Goal: Navigation & Orientation: Find specific page/section

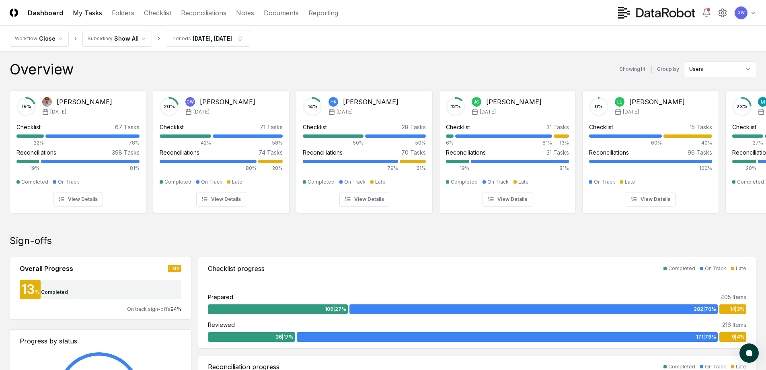
click at [95, 14] on link "My Tasks" at bounding box center [87, 13] width 29 height 10
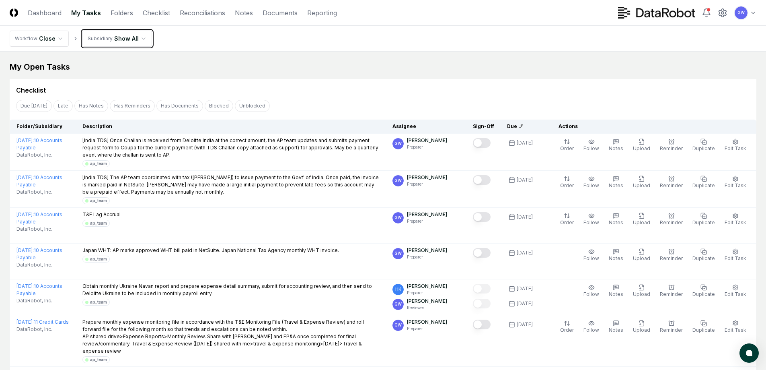
click at [164, 12] on link "Checklist" at bounding box center [156, 13] width 27 height 10
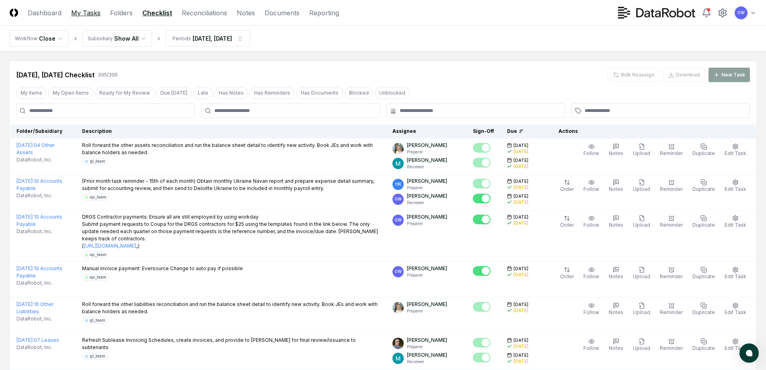
click at [88, 14] on link "My Tasks" at bounding box center [85, 13] width 29 height 10
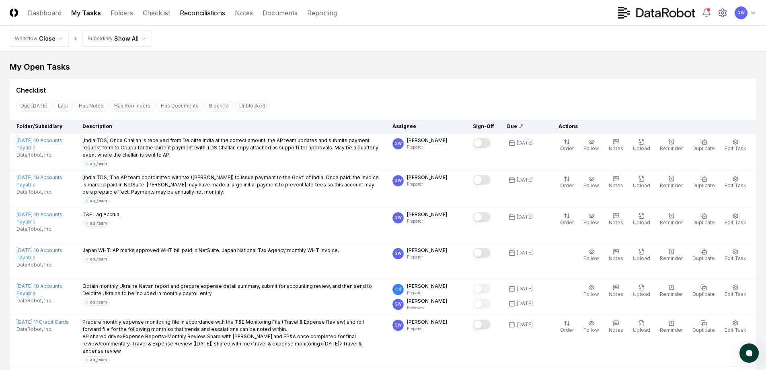
click at [198, 13] on link "Reconciliations" at bounding box center [202, 13] width 45 height 10
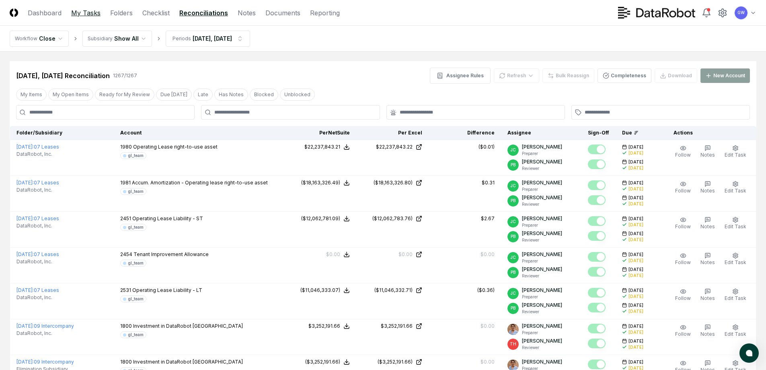
click at [86, 13] on link "My Tasks" at bounding box center [85, 13] width 29 height 10
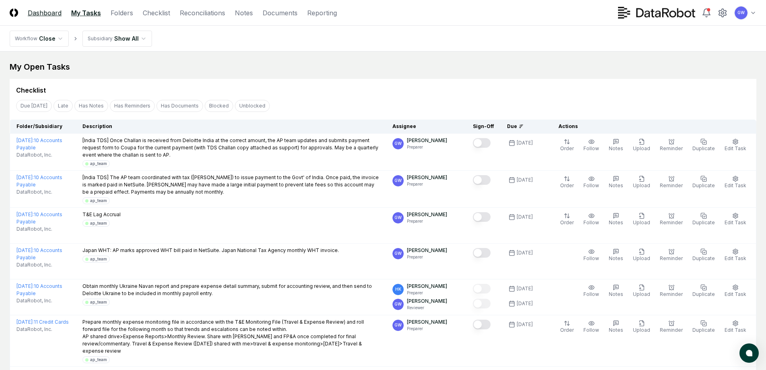
click at [38, 10] on link "Dashboard" at bounding box center [45, 13] width 34 height 10
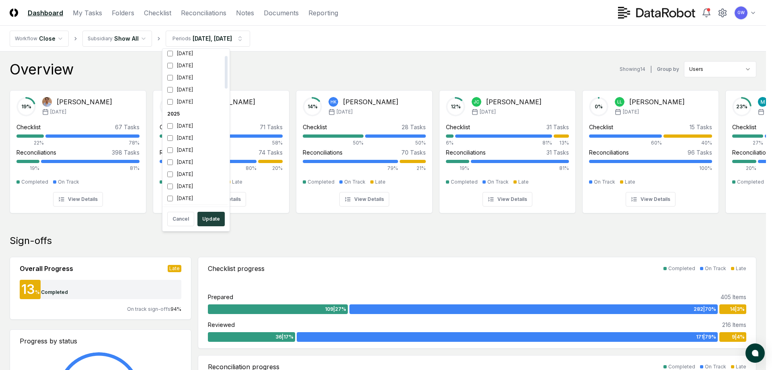
scroll to position [161, 0]
click at [180, 76] on div "[DATE]" at bounding box center [196, 76] width 64 height 12
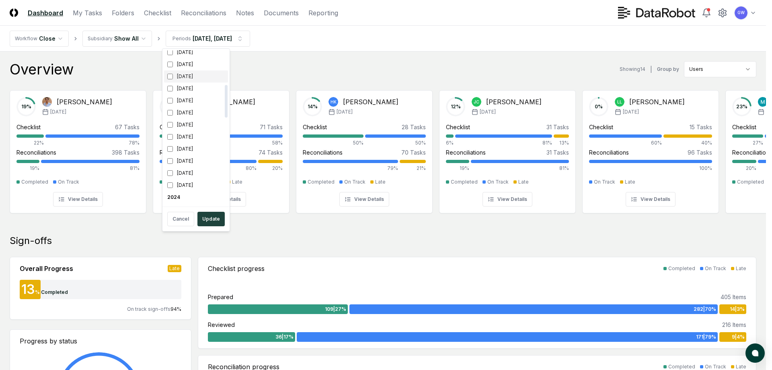
click at [184, 77] on div "[DATE]" at bounding box center [196, 76] width 64 height 12
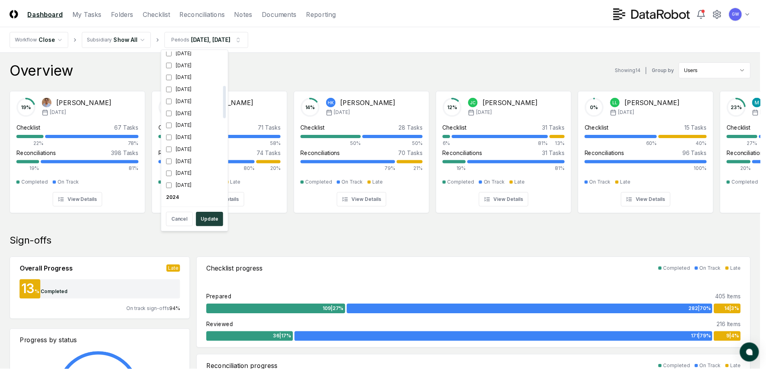
scroll to position [171, 0]
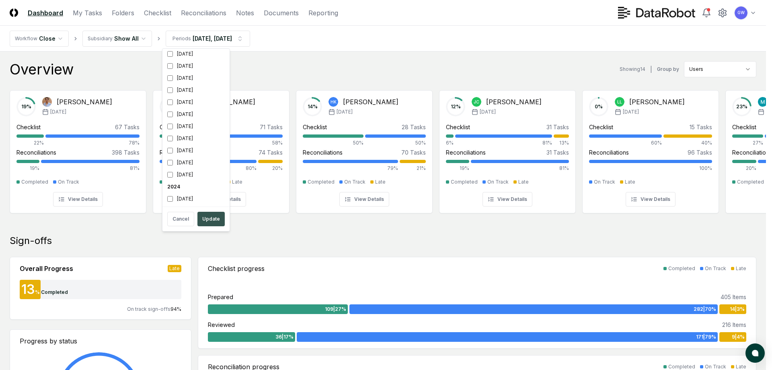
click at [208, 215] on button "Update" at bounding box center [211, 219] width 27 height 14
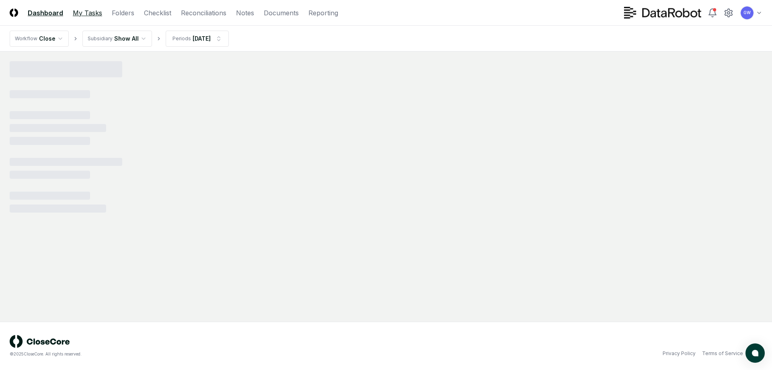
click at [91, 12] on link "My Tasks" at bounding box center [87, 13] width 29 height 10
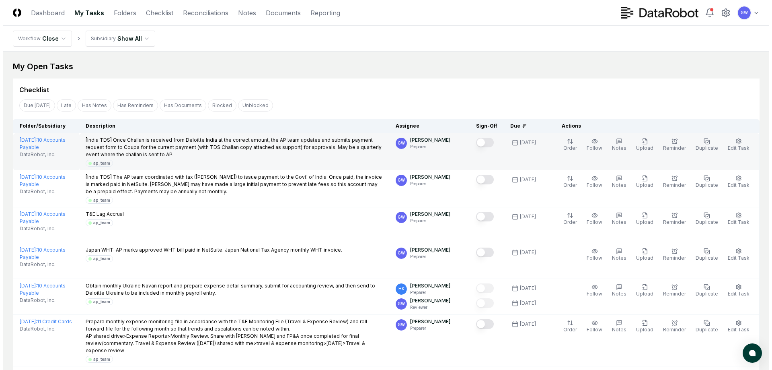
scroll to position [0, 0]
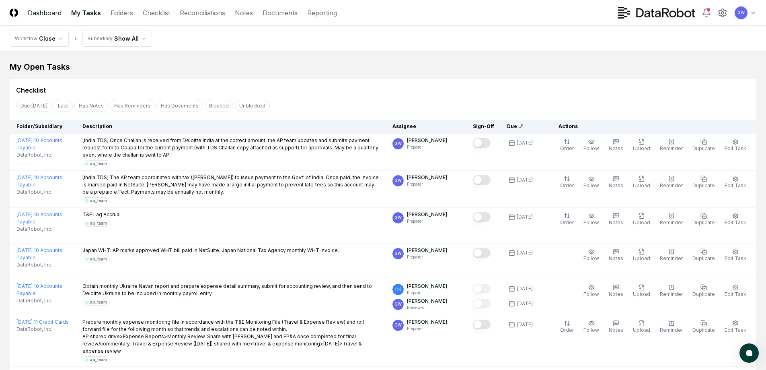
click at [47, 13] on link "Dashboard" at bounding box center [45, 13] width 34 height 10
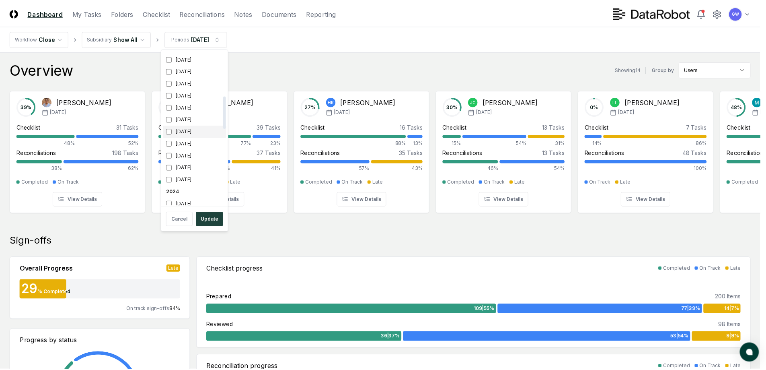
scroll to position [161, 0]
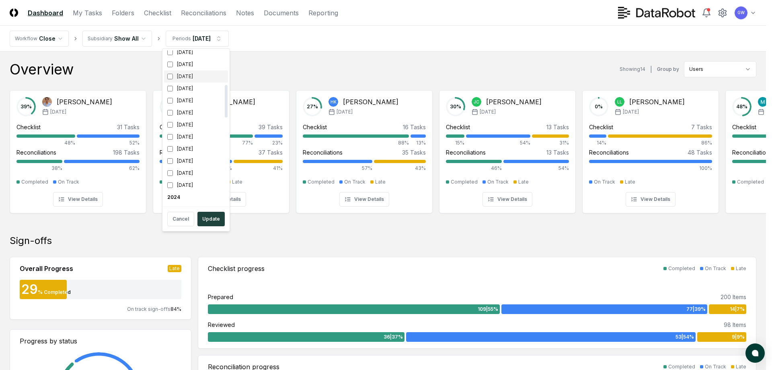
click at [186, 73] on div "[DATE]" at bounding box center [196, 76] width 64 height 12
click at [188, 88] on div "[DATE]" at bounding box center [196, 88] width 64 height 12
click at [220, 215] on button "Update" at bounding box center [211, 219] width 27 height 14
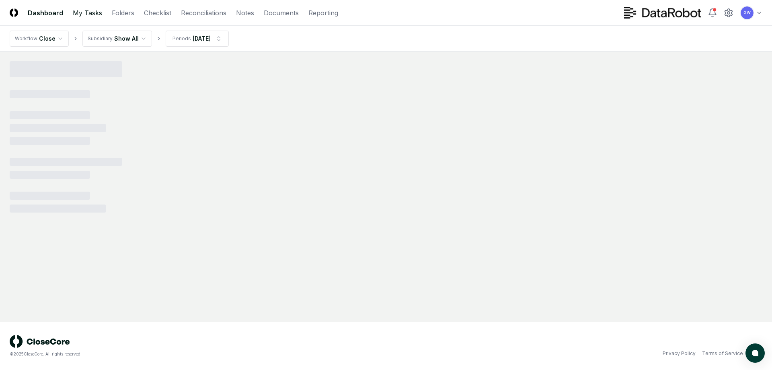
click at [89, 11] on link "My Tasks" at bounding box center [87, 13] width 29 height 10
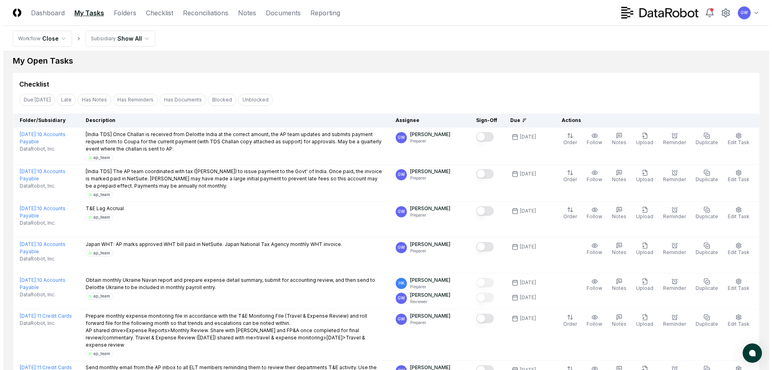
scroll to position [0, 0]
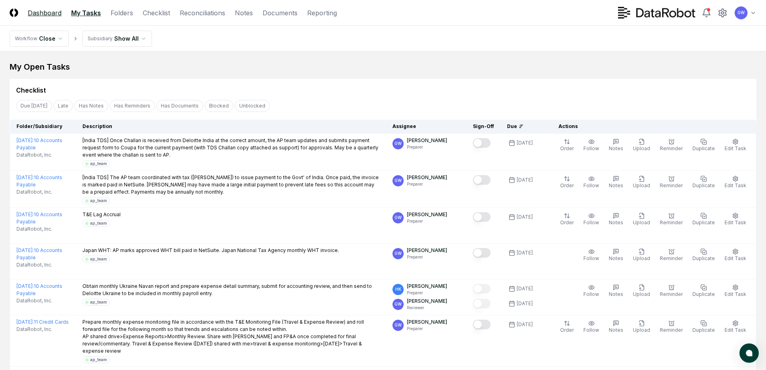
drag, startPoint x: 34, startPoint y: 12, endPoint x: 39, endPoint y: 13, distance: 4.6
click at [35, 13] on link "Dashboard" at bounding box center [45, 13] width 34 height 10
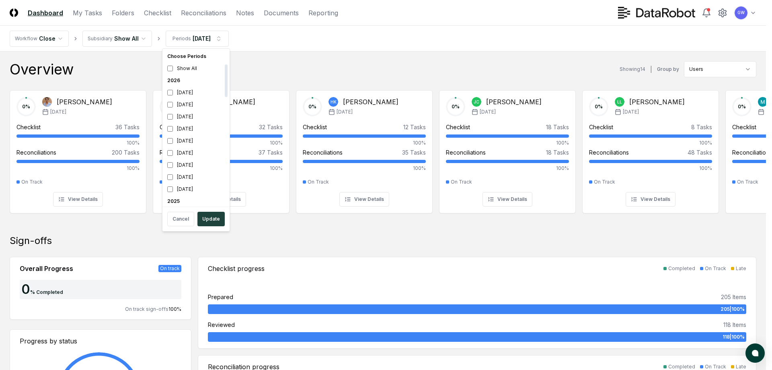
scroll to position [80, 0]
click at [182, 171] on div "[DATE]" at bounding box center [196, 169] width 64 height 12
click at [180, 155] on div "[DATE]" at bounding box center [196, 157] width 64 height 12
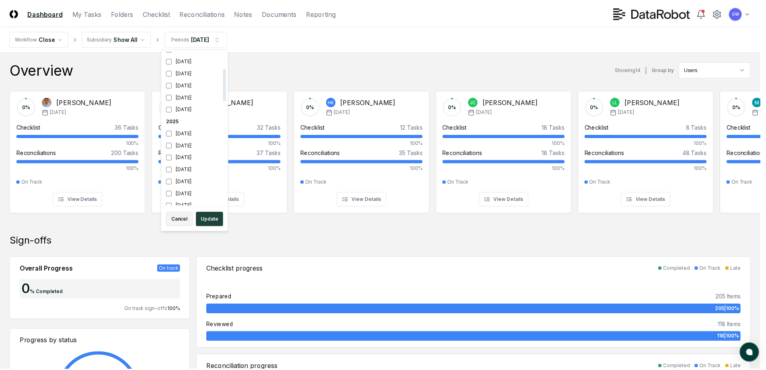
scroll to position [87, 0]
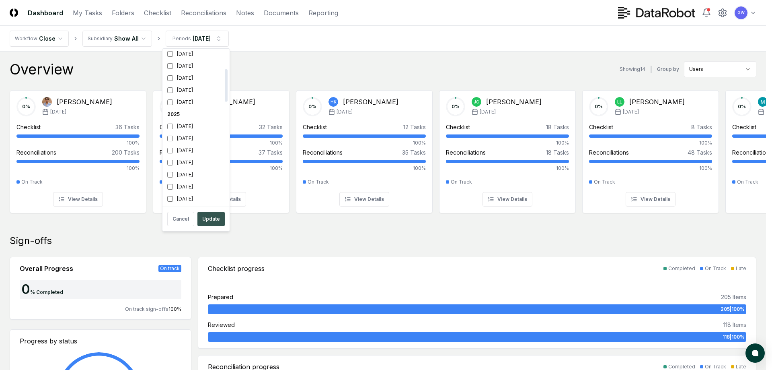
click at [208, 218] on button "Update" at bounding box center [211, 219] width 27 height 14
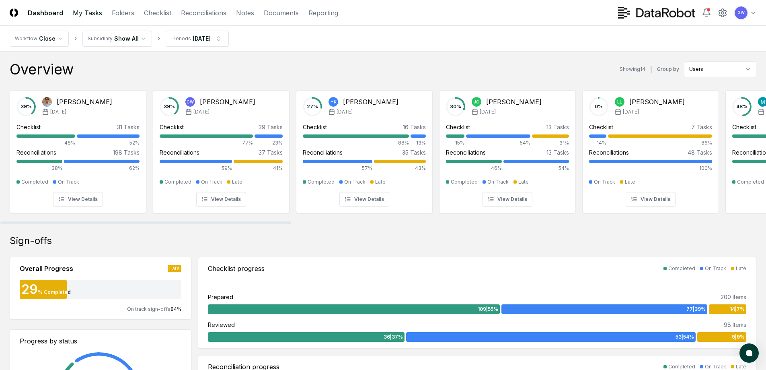
click at [91, 11] on link "My Tasks" at bounding box center [87, 13] width 29 height 10
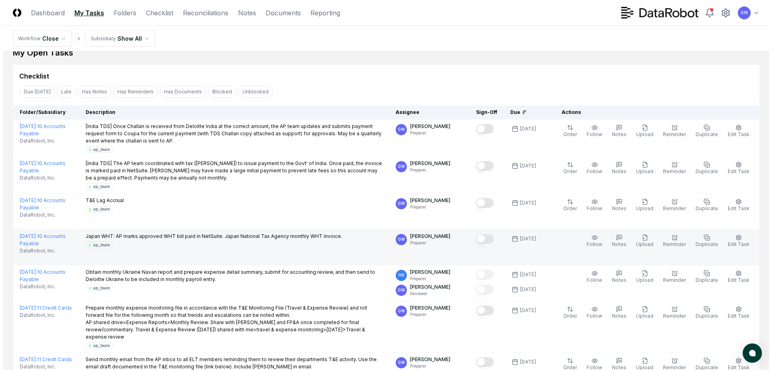
scroll to position [0, 0]
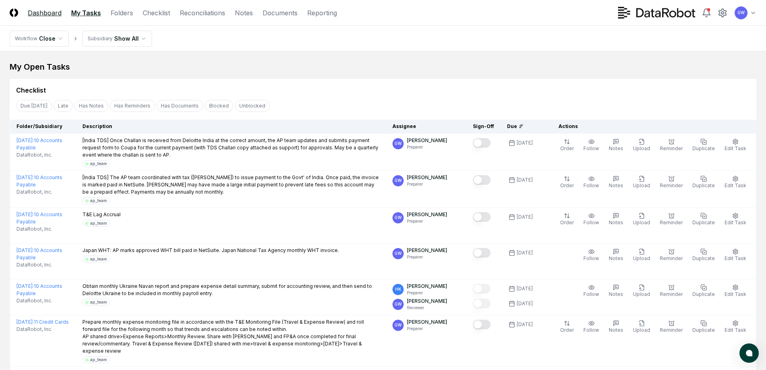
click at [45, 15] on link "Dashboard" at bounding box center [45, 13] width 34 height 10
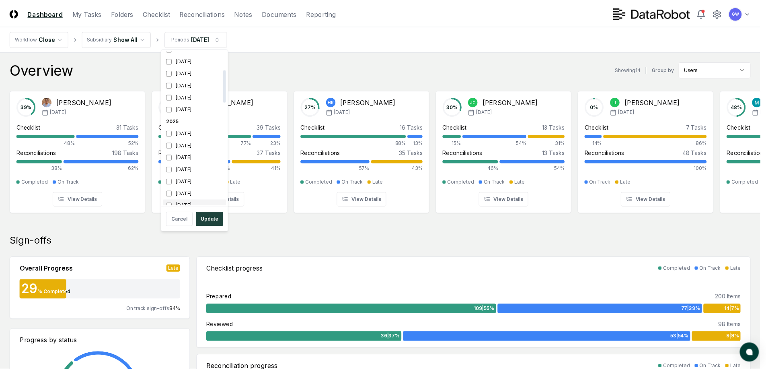
scroll to position [87, 0]
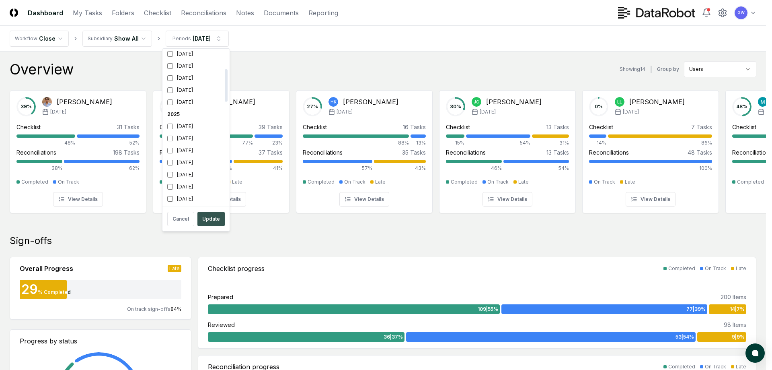
click at [208, 218] on button "Update" at bounding box center [211, 219] width 27 height 14
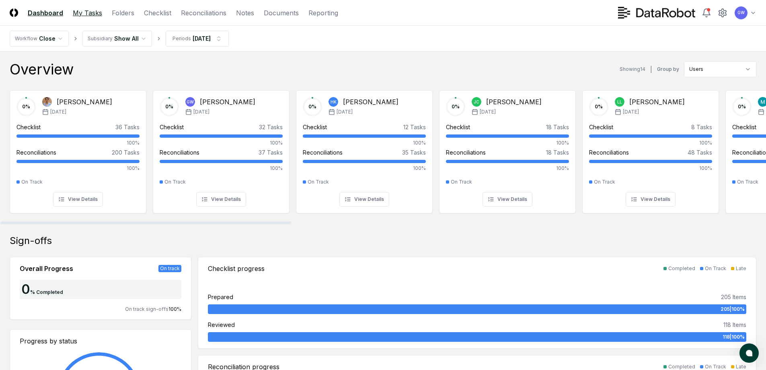
click at [89, 12] on link "My Tasks" at bounding box center [87, 13] width 29 height 10
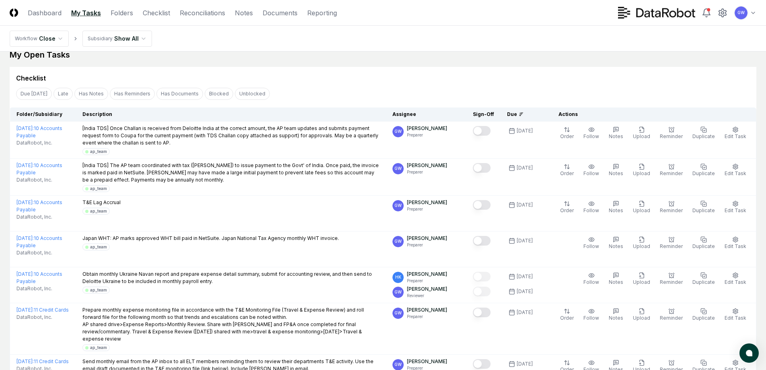
scroll to position [0, 0]
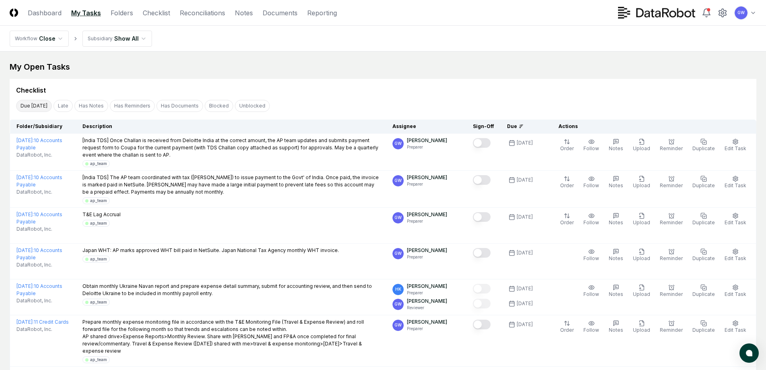
click at [29, 107] on button "Due [DATE]" at bounding box center [34, 106] width 36 height 12
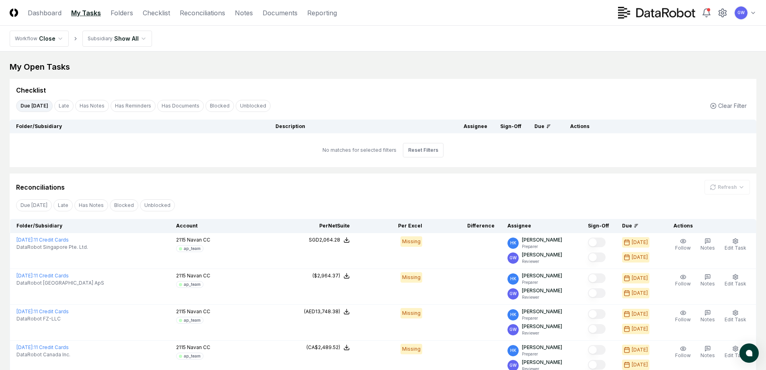
click at [34, 105] on button "Due [DATE]" at bounding box center [34, 106] width 37 height 12
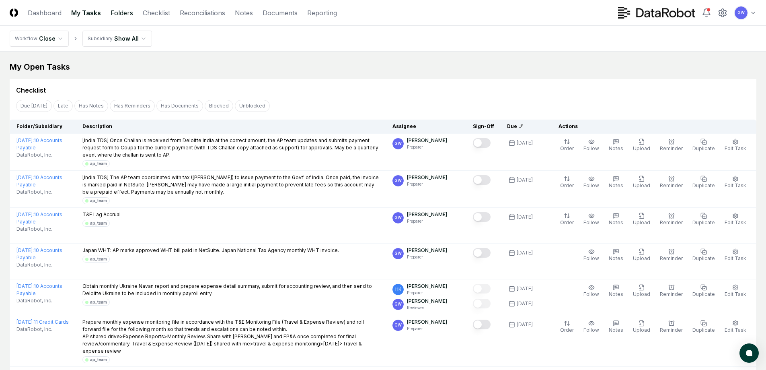
click at [126, 14] on link "Folders" at bounding box center [122, 13] width 23 height 10
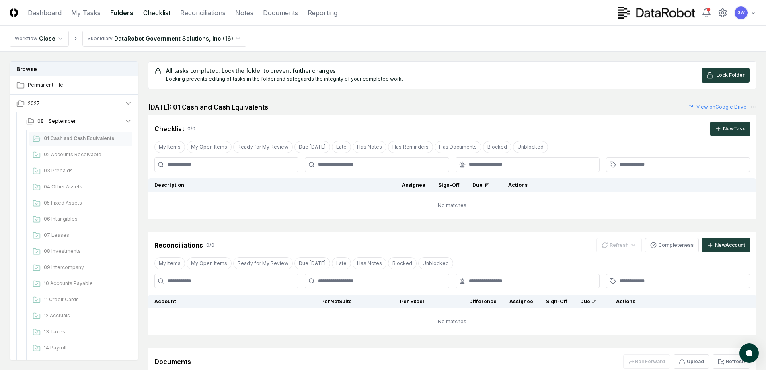
click at [160, 15] on link "Checklist" at bounding box center [156, 13] width 27 height 10
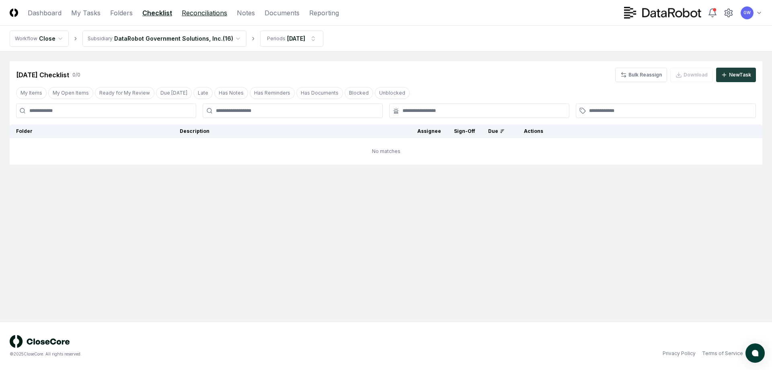
click at [210, 14] on link "Reconciliations" at bounding box center [204, 13] width 45 height 10
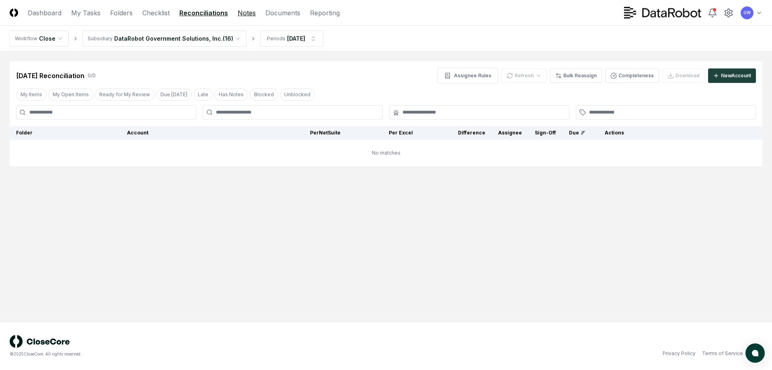
click at [246, 14] on link "Notes" at bounding box center [247, 13] width 18 height 10
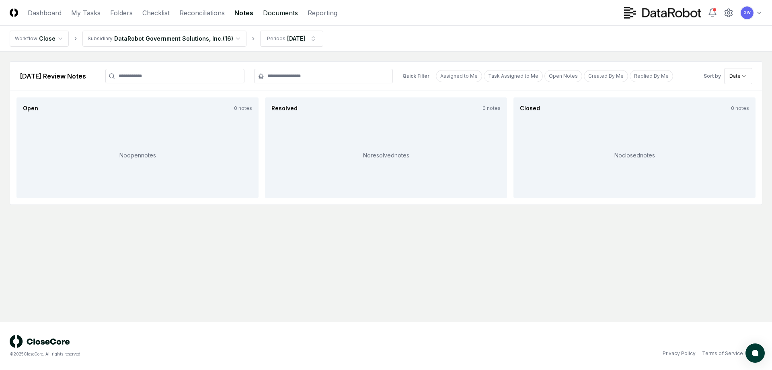
click at [278, 14] on link "Documents" at bounding box center [280, 13] width 35 height 10
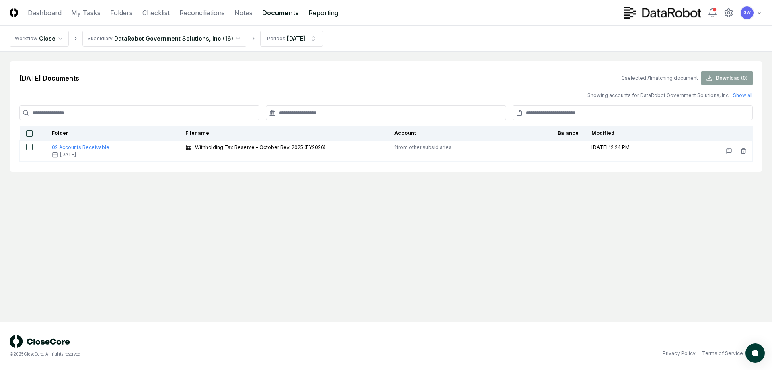
click at [319, 12] on link "Reporting" at bounding box center [324, 13] width 30 height 10
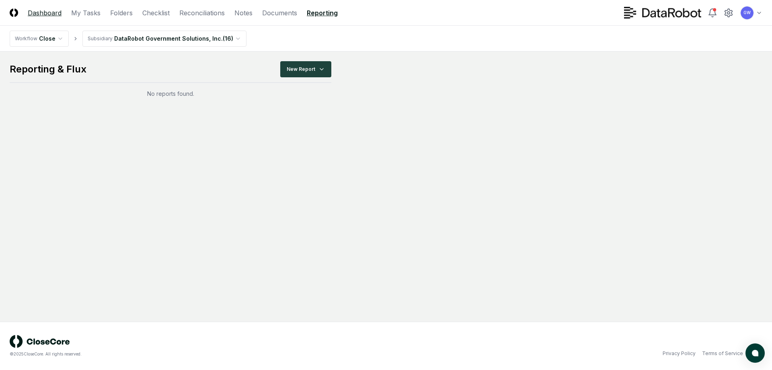
click at [45, 14] on link "Dashboard" at bounding box center [45, 13] width 34 height 10
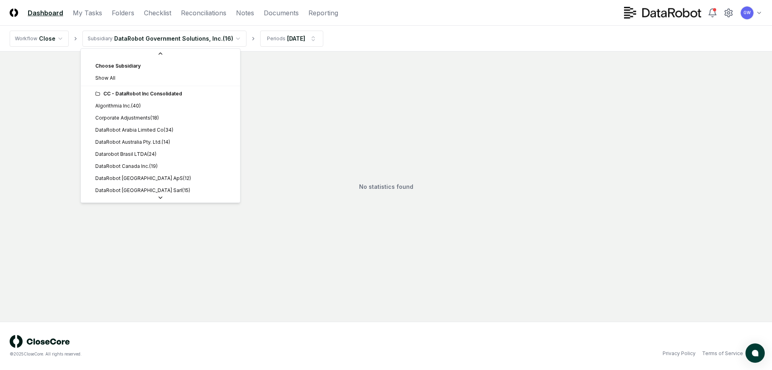
click at [229, 37] on html "CloseCore Dashboard My Tasks Folders Checklist Reconciliations Notes Documents …" at bounding box center [386, 185] width 772 height 370
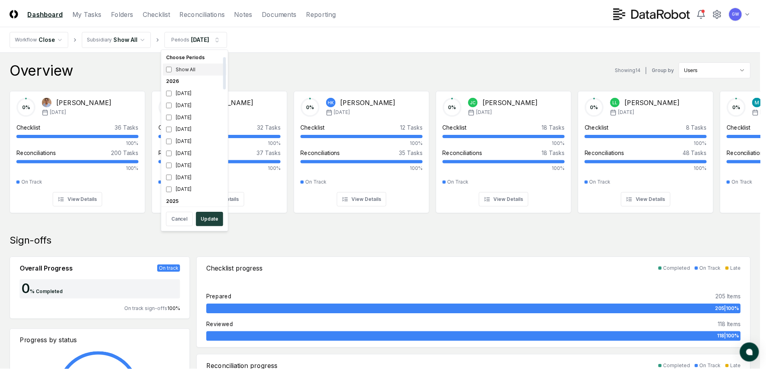
scroll to position [80, 0]
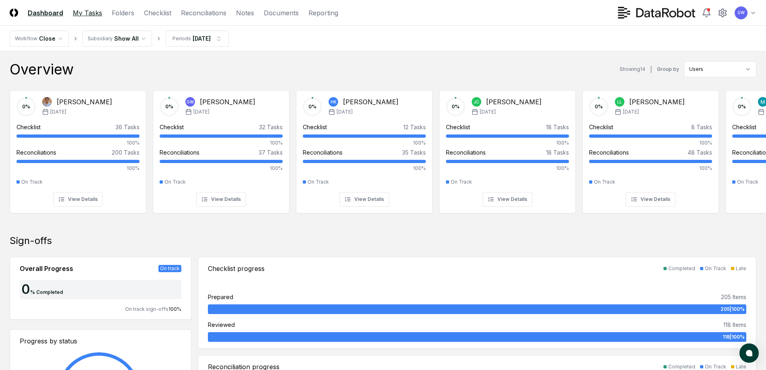
click at [89, 13] on link "My Tasks" at bounding box center [87, 13] width 29 height 10
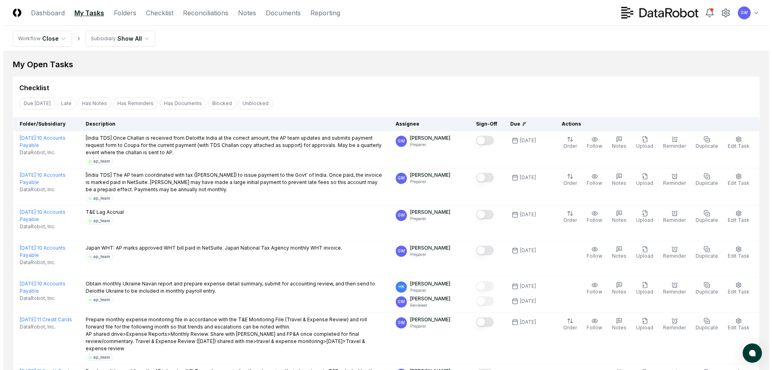
scroll to position [0, 0]
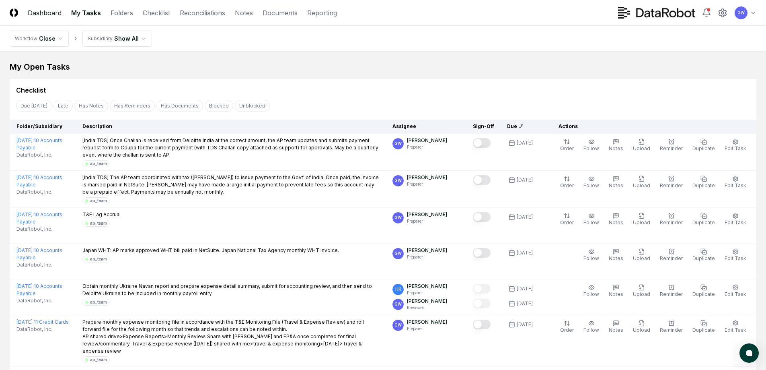
click at [49, 10] on link "Dashboard" at bounding box center [45, 13] width 34 height 10
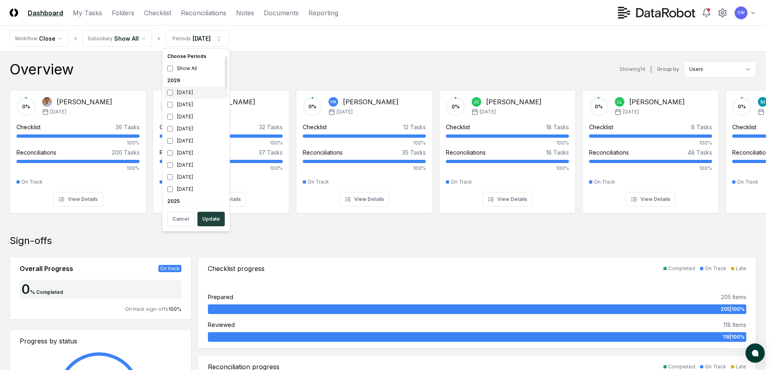
scroll to position [80, 0]
click at [179, 170] on div "[DATE]" at bounding box center [196, 169] width 64 height 12
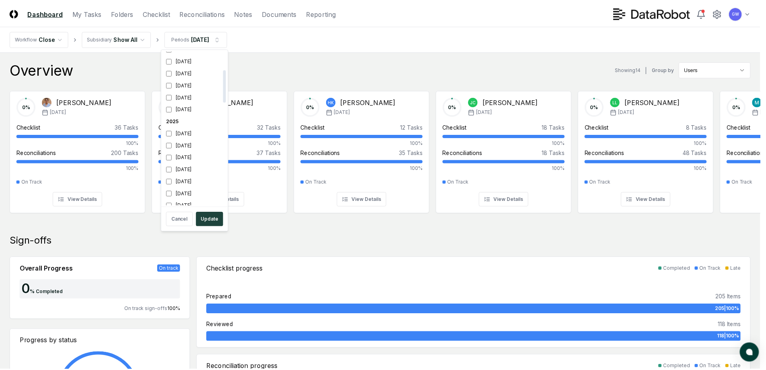
scroll to position [87, 0]
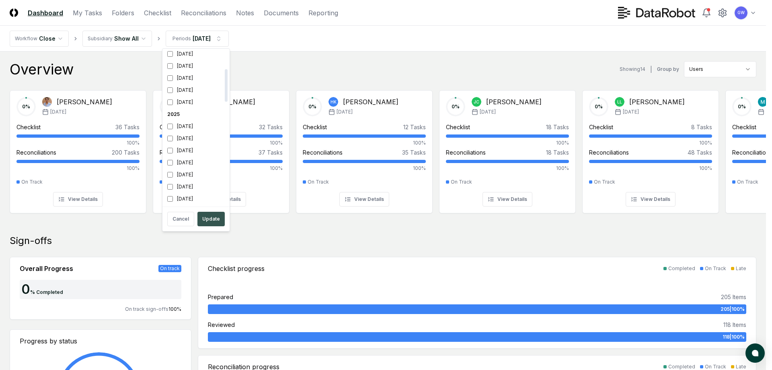
click at [208, 220] on button "Update" at bounding box center [211, 219] width 27 height 14
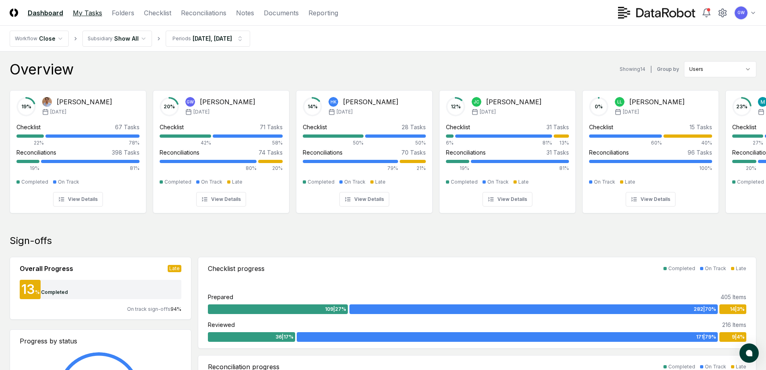
click at [80, 14] on link "My Tasks" at bounding box center [87, 13] width 29 height 10
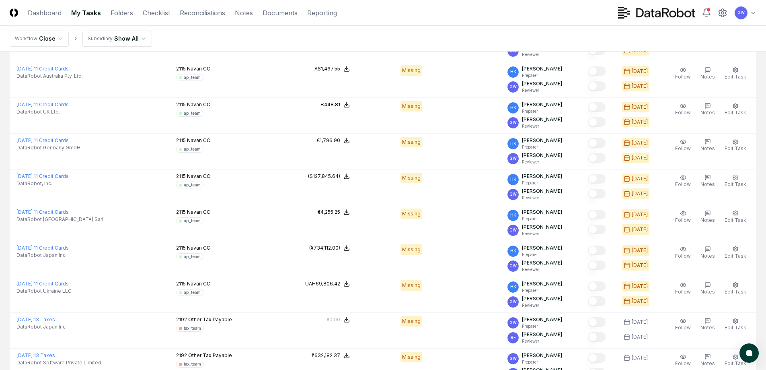
scroll to position [593, 0]
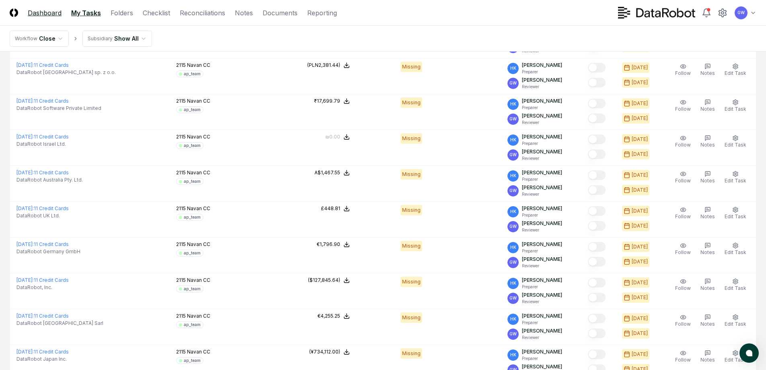
click at [43, 11] on link "Dashboard" at bounding box center [45, 13] width 34 height 10
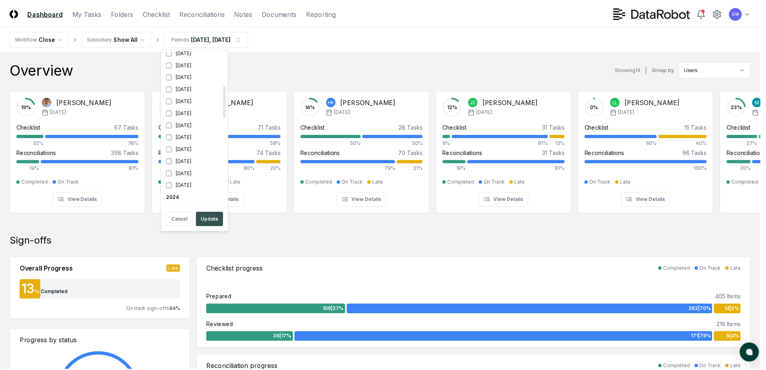
scroll to position [171, 0]
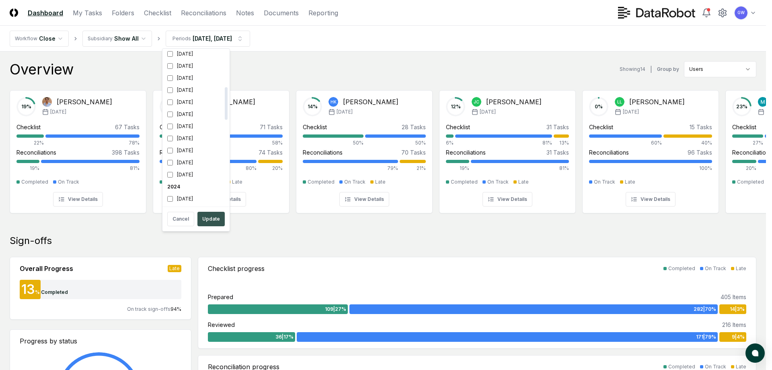
click at [212, 219] on button "Update" at bounding box center [211, 219] width 27 height 14
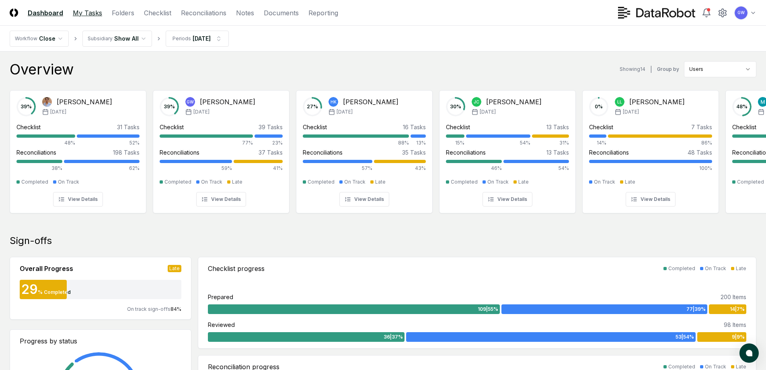
click at [76, 10] on link "My Tasks" at bounding box center [87, 13] width 29 height 10
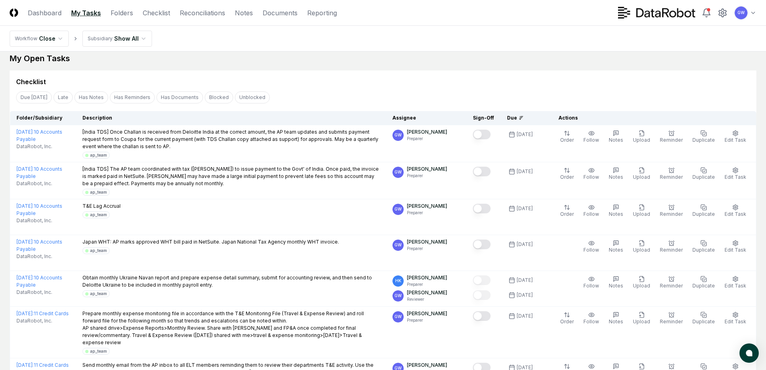
scroll to position [0, 0]
